Goal: Find specific page/section: Find specific page/section

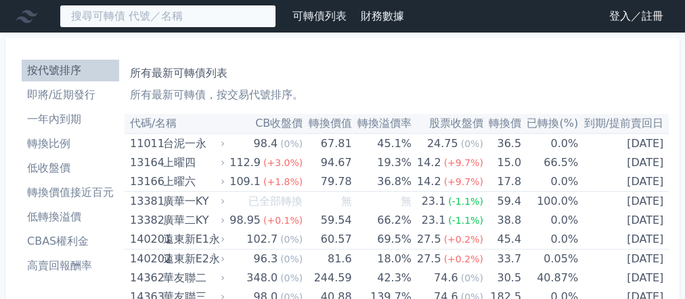
click at [149, 14] on input at bounding box center [168, 16] width 217 height 23
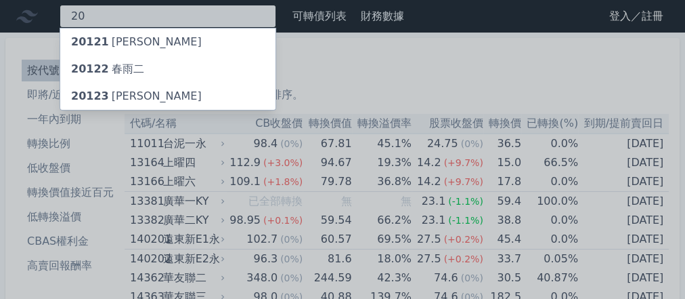
type input "2"
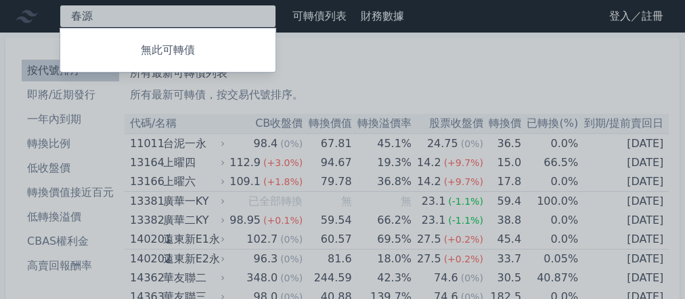
type input "春源"
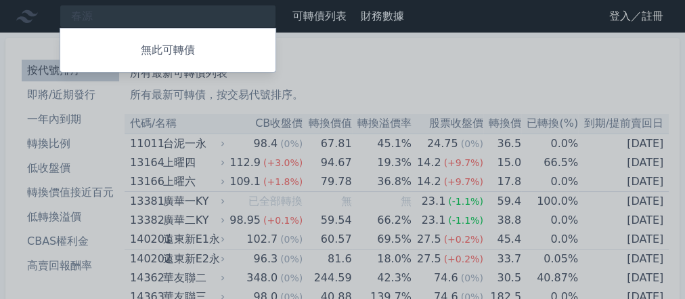
click at [95, 100] on div at bounding box center [342, 149] width 685 height 299
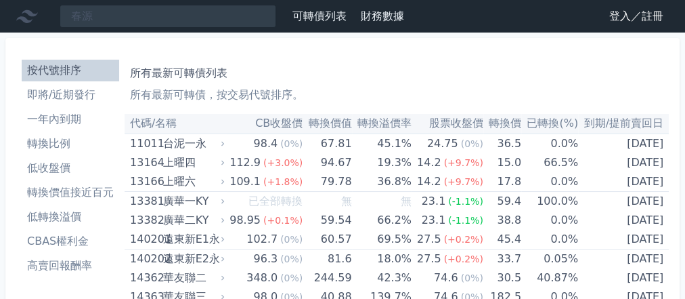
click at [93, 100] on li "即將/近期發行" at bounding box center [71, 95] width 98 height 16
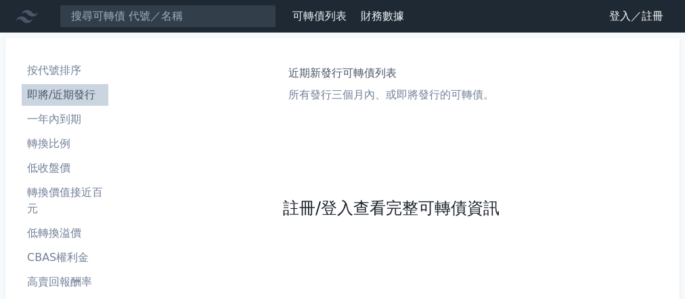
click at [393, 202] on link "註冊/登入查看完整可轉債資訊" at bounding box center [391, 209] width 217 height 22
